Goal: Task Accomplishment & Management: Use online tool/utility

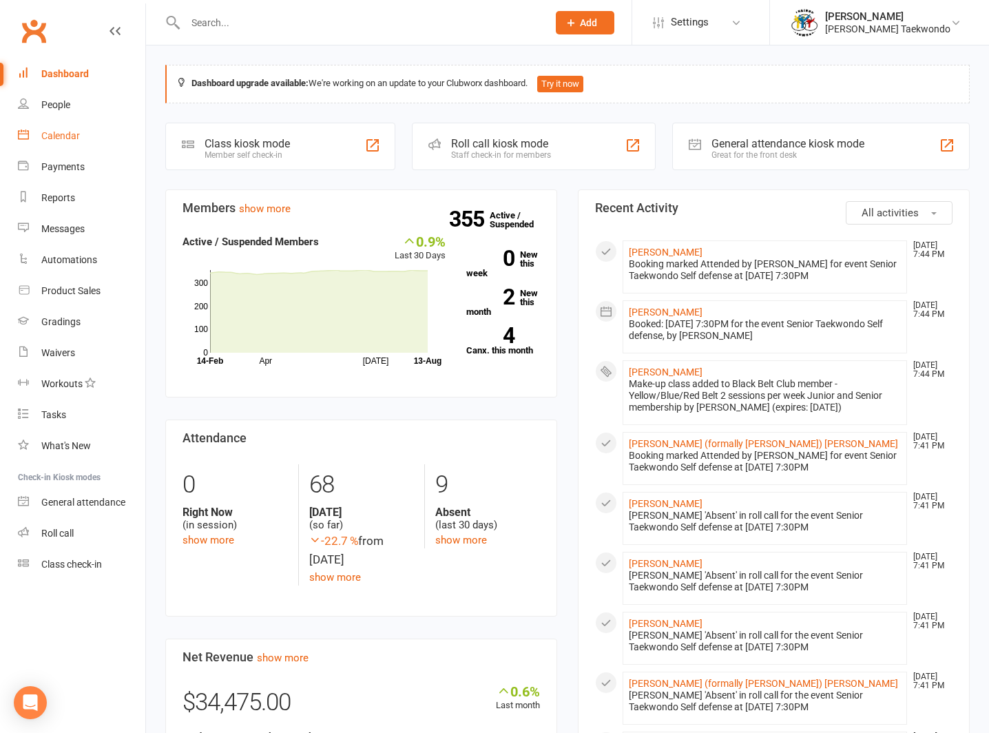
click at [61, 130] on link "Calendar" at bounding box center [81, 136] width 127 height 31
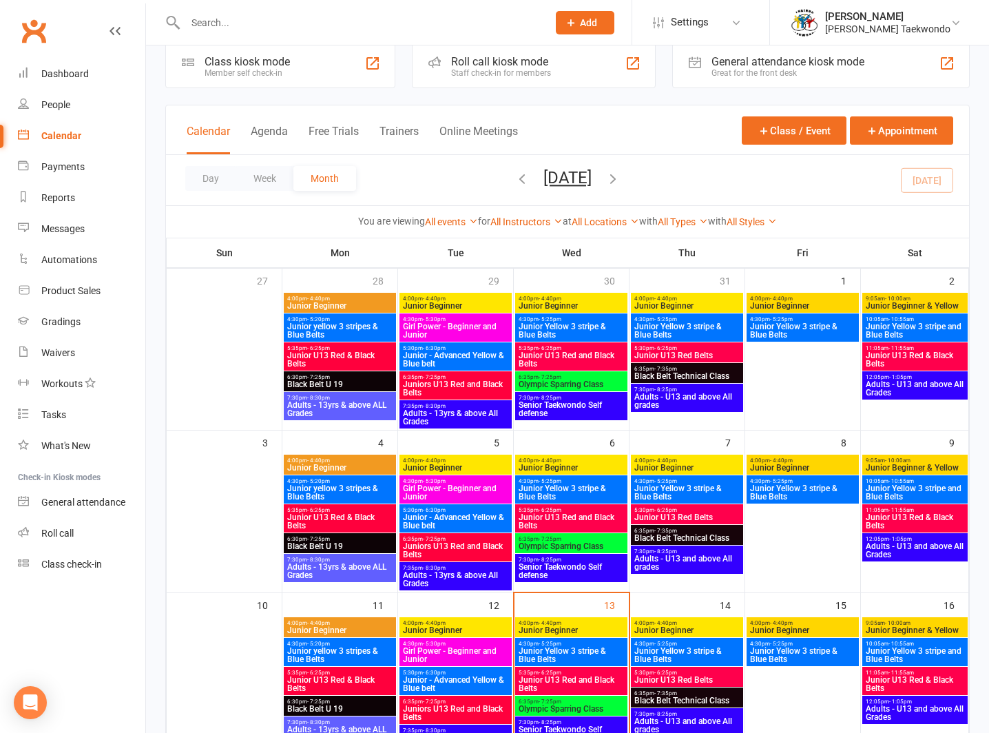
scroll to position [238, 0]
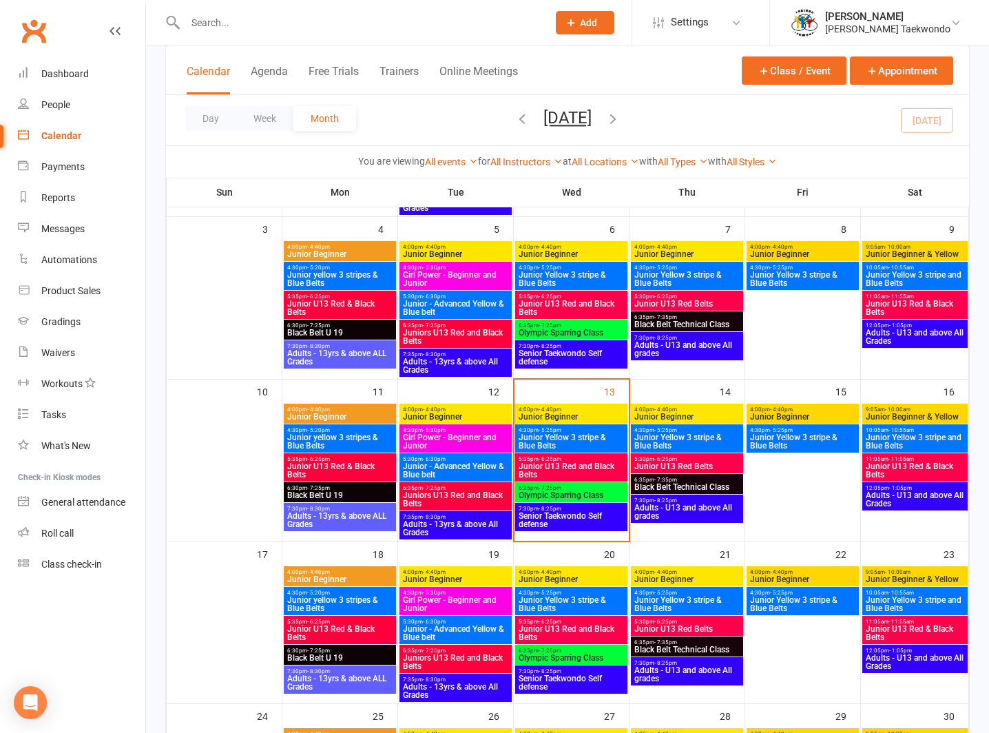
click at [566, 509] on span "7:30pm - 8:25pm" at bounding box center [571, 509] width 107 height 6
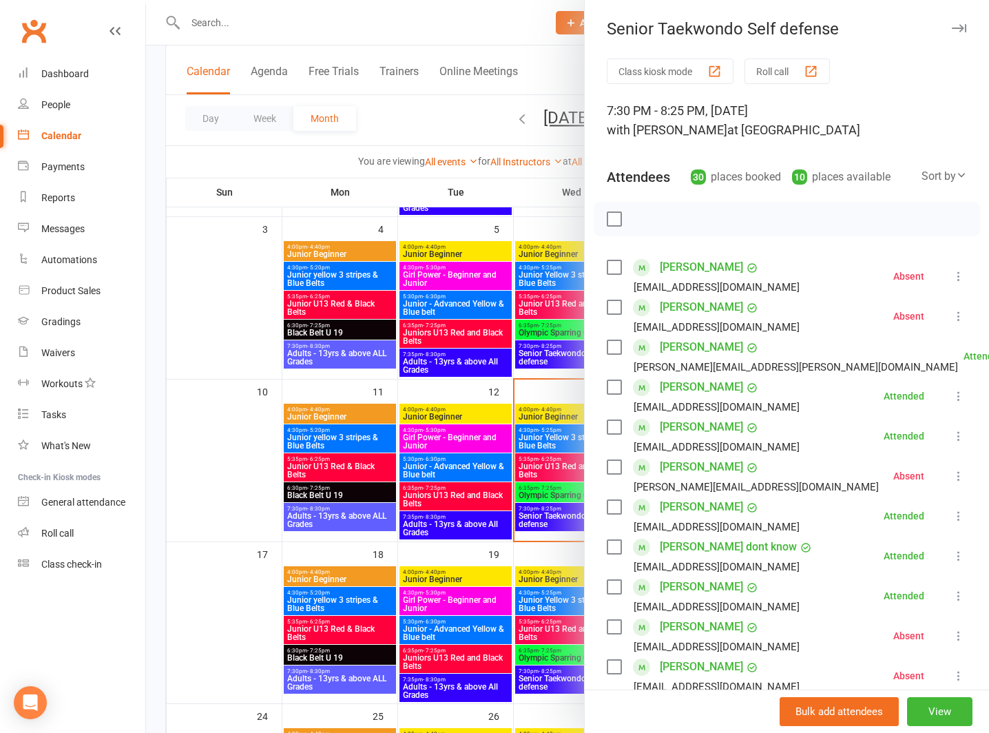
click at [762, 66] on button "Roll call" at bounding box center [787, 71] width 85 height 25
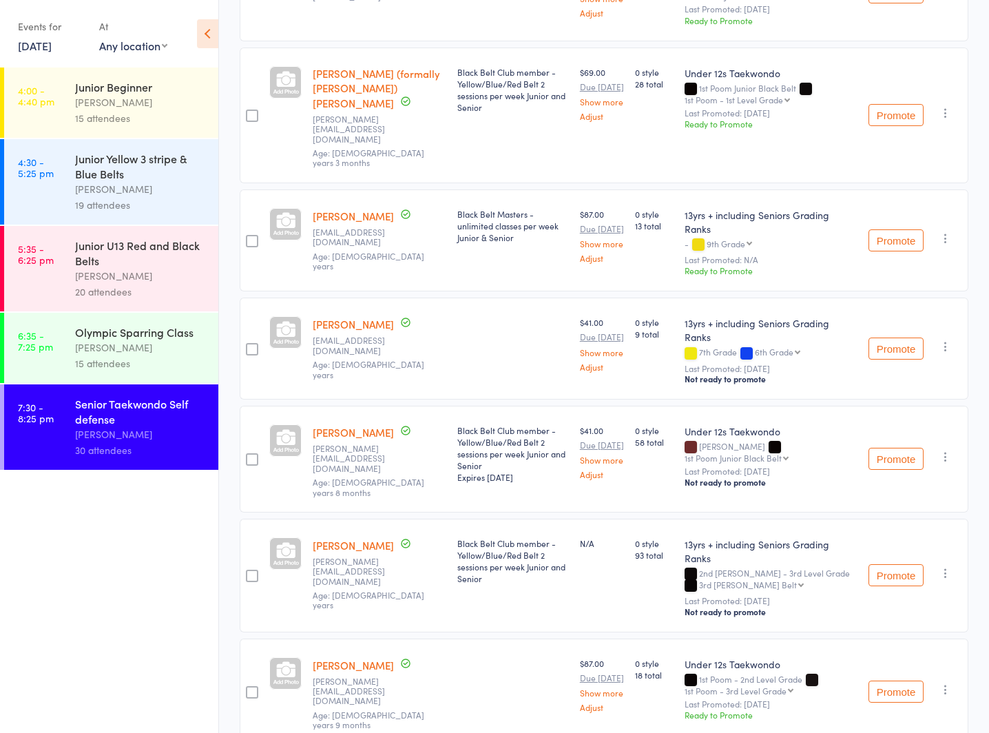
scroll to position [1543, 0]
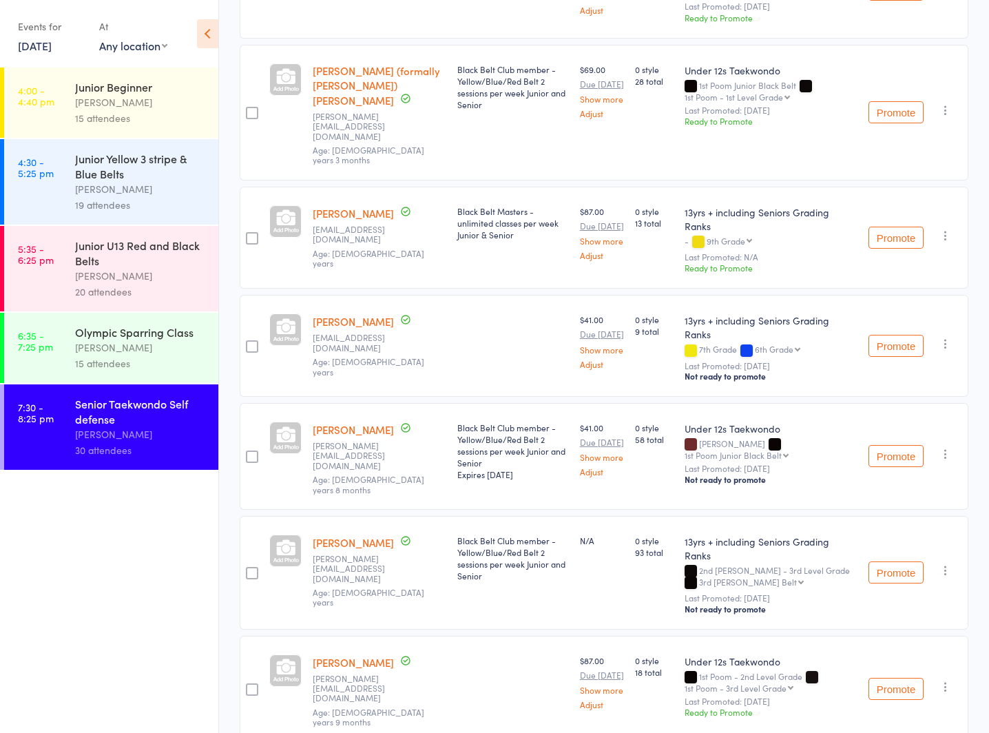
click at [394, 208] on link "[PERSON_NAME]" at bounding box center [353, 213] width 81 height 14
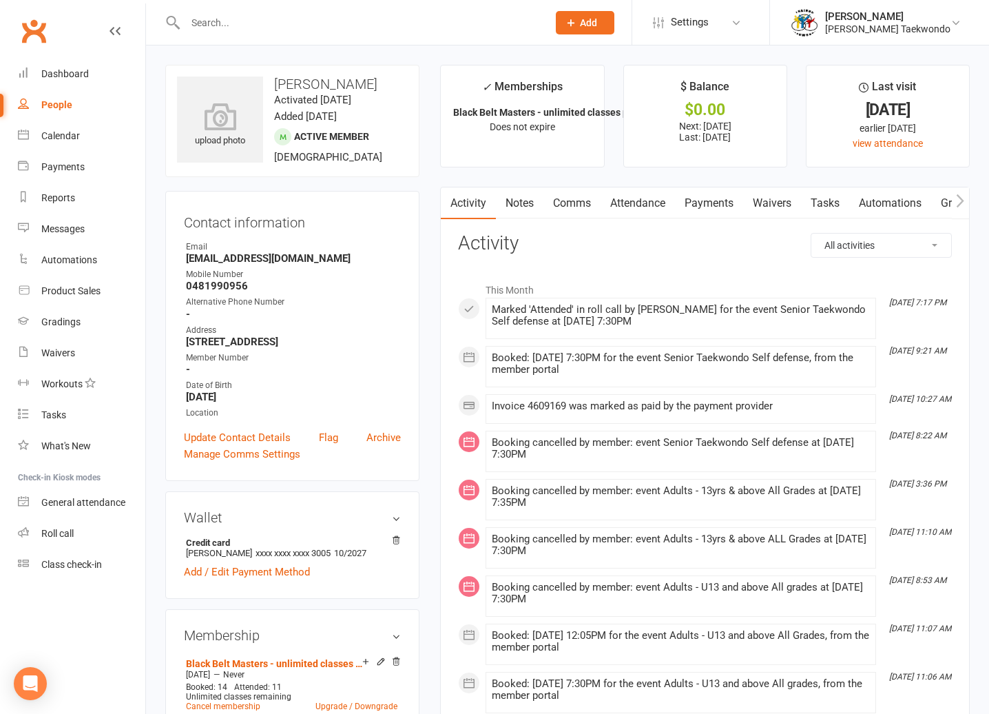
drag, startPoint x: 276, startPoint y: 85, endPoint x: 324, endPoint y: 95, distance: 49.3
click at [324, 92] on h3 "[PERSON_NAME]" at bounding box center [292, 83] width 231 height 15
copy h3 "[PERSON_NAME]"
click at [394, 168] on div "upload photo [PERSON_NAME] Activated [DATE] Added [DATE] Active member [DEMOGRA…" at bounding box center [292, 121] width 254 height 112
